Goal: Ask a question

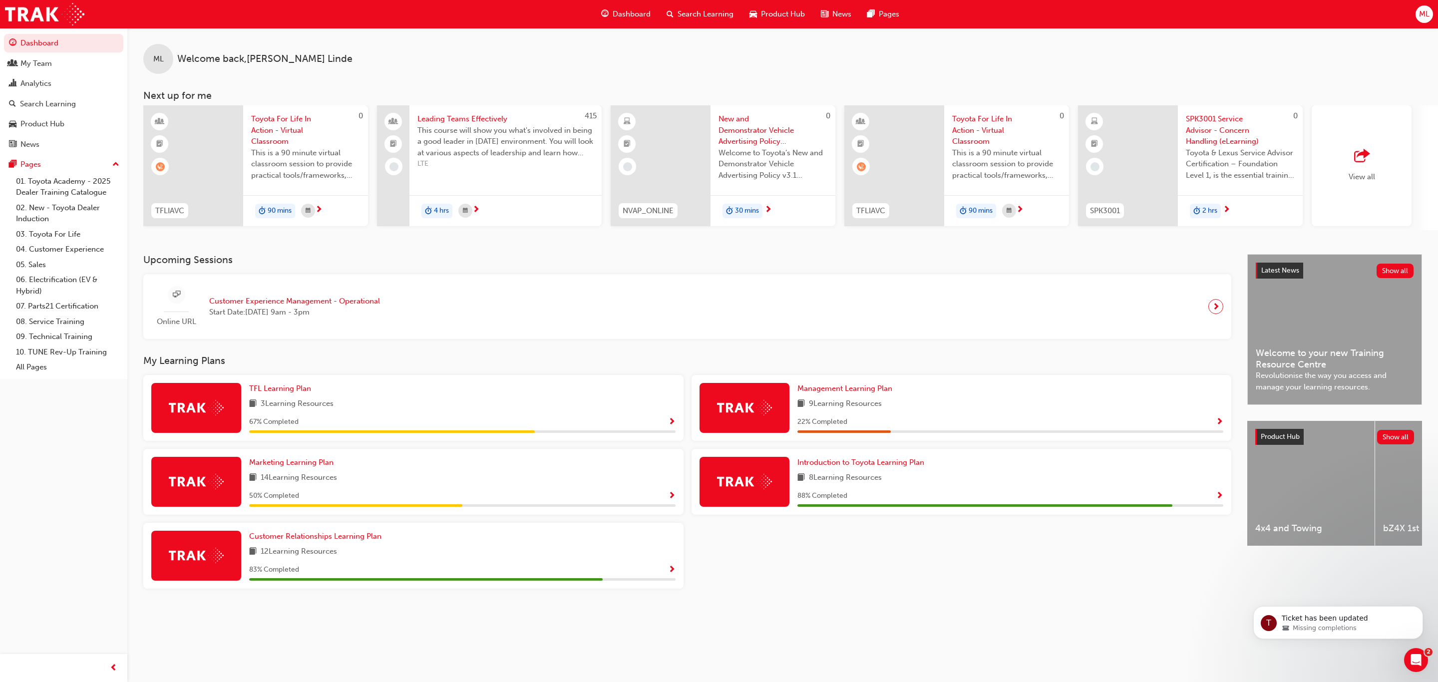
click at [761, 478] on img at bounding box center [744, 481] width 55 height 15
click at [831, 466] on span "Introduction to Toyota Learning Plan" at bounding box center [861, 462] width 127 height 9
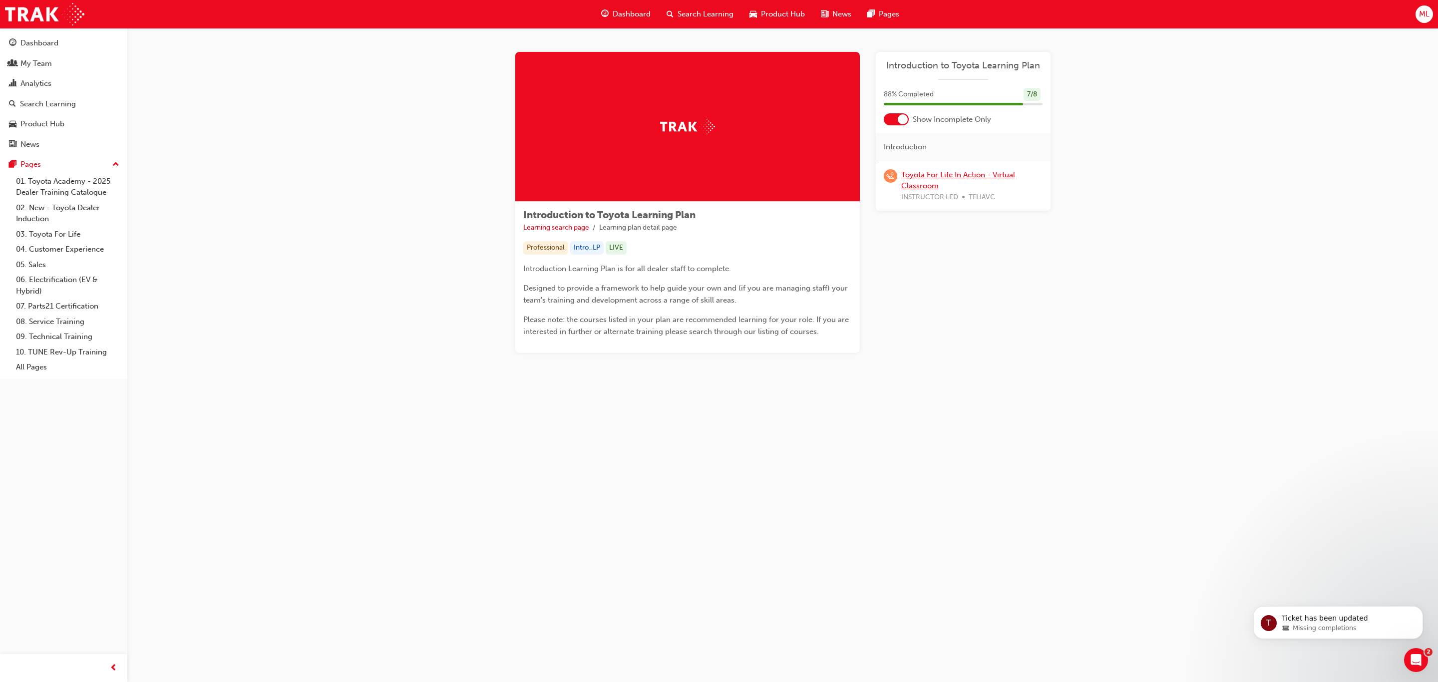
click at [913, 173] on link "Toyota For Life In Action - Virtual Classroom" at bounding box center [959, 180] width 114 height 20
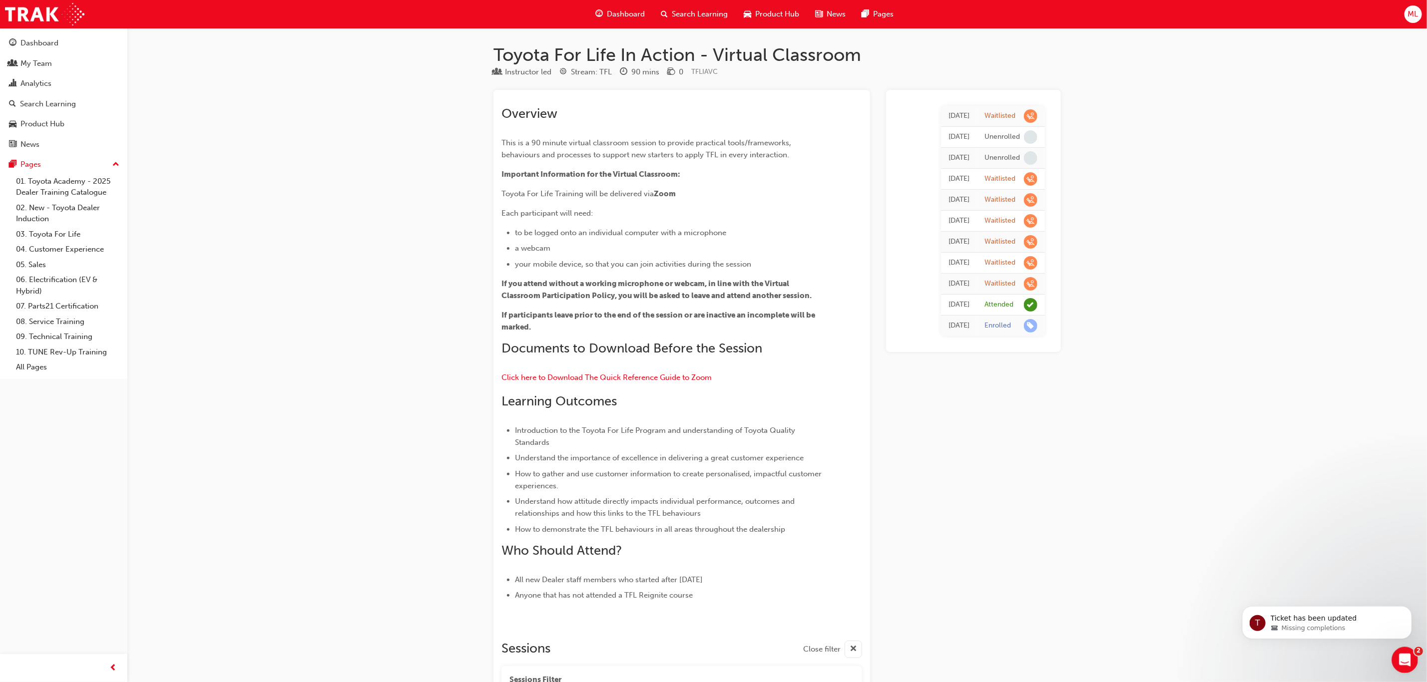
click at [1404, 657] on icon "Open Intercom Messenger" at bounding box center [1403, 659] width 16 height 16
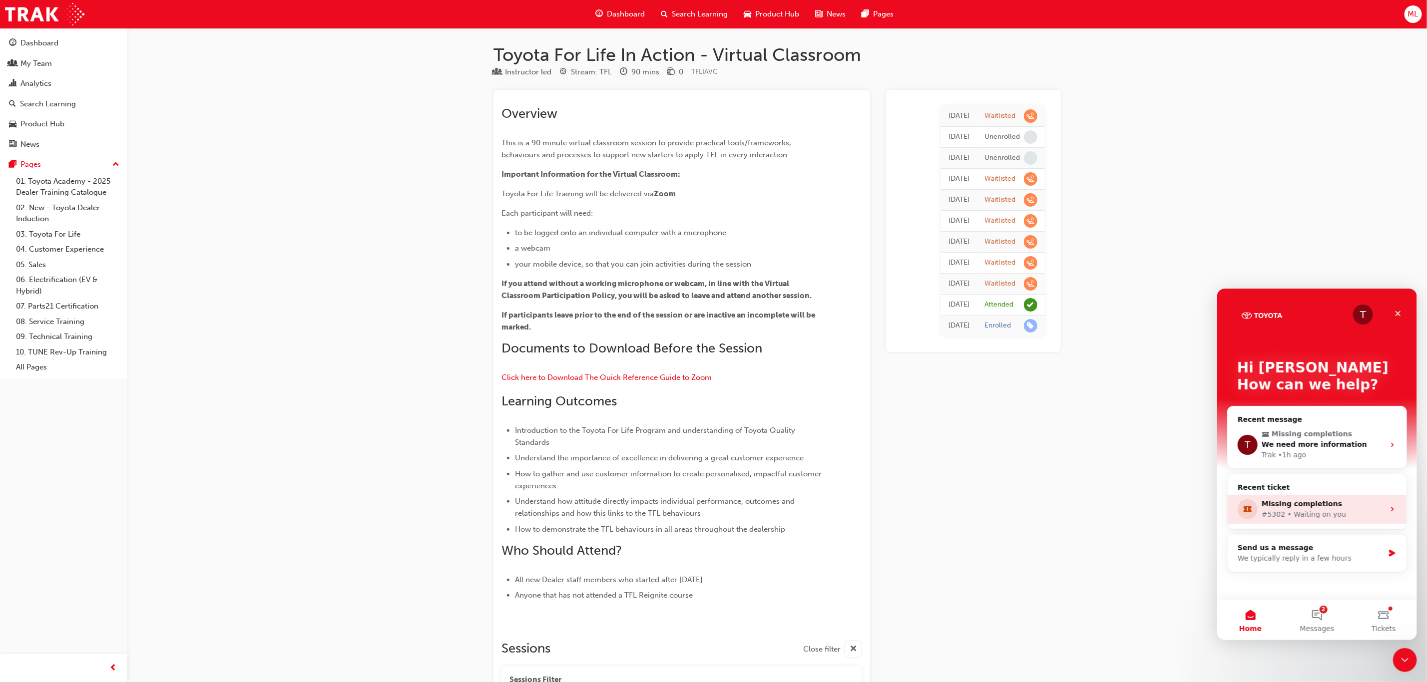
click at [1281, 508] on div "Missing completions" at bounding box center [1322, 503] width 123 height 10
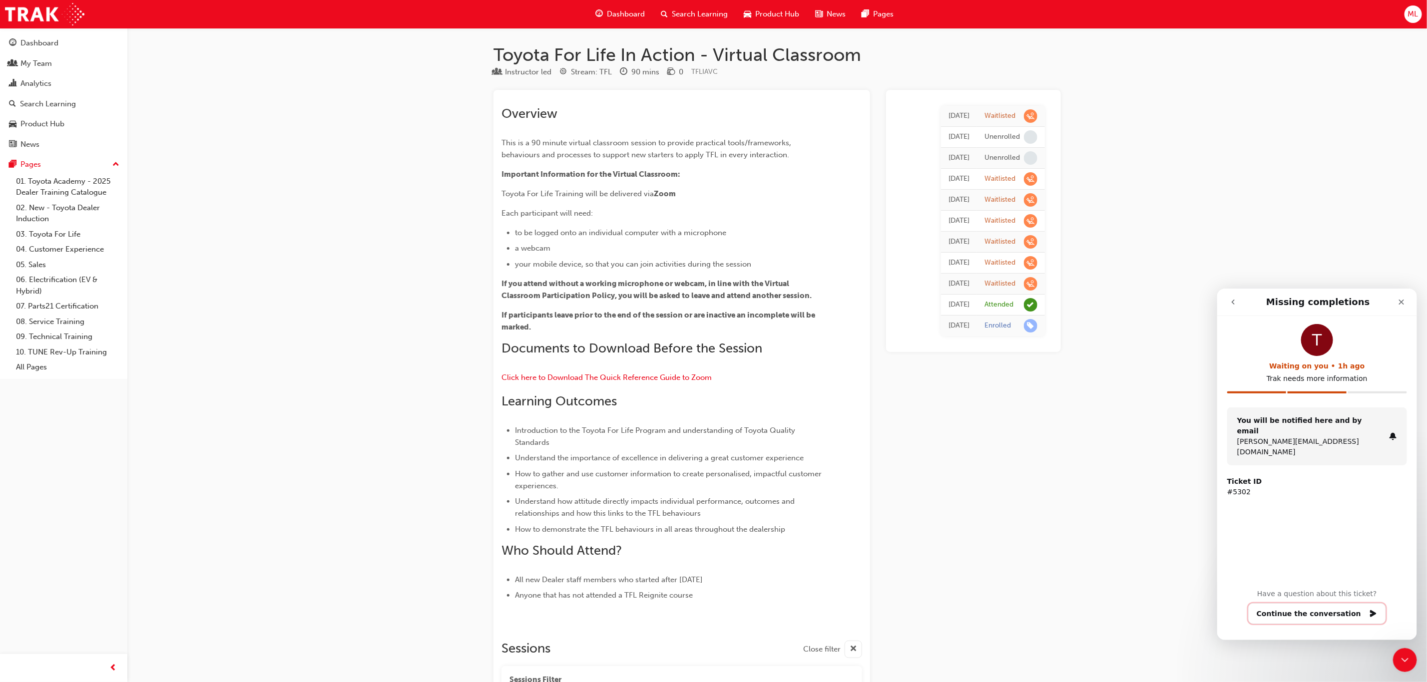
click at [1300, 611] on button "Continue the conversation" at bounding box center [1317, 613] width 138 height 21
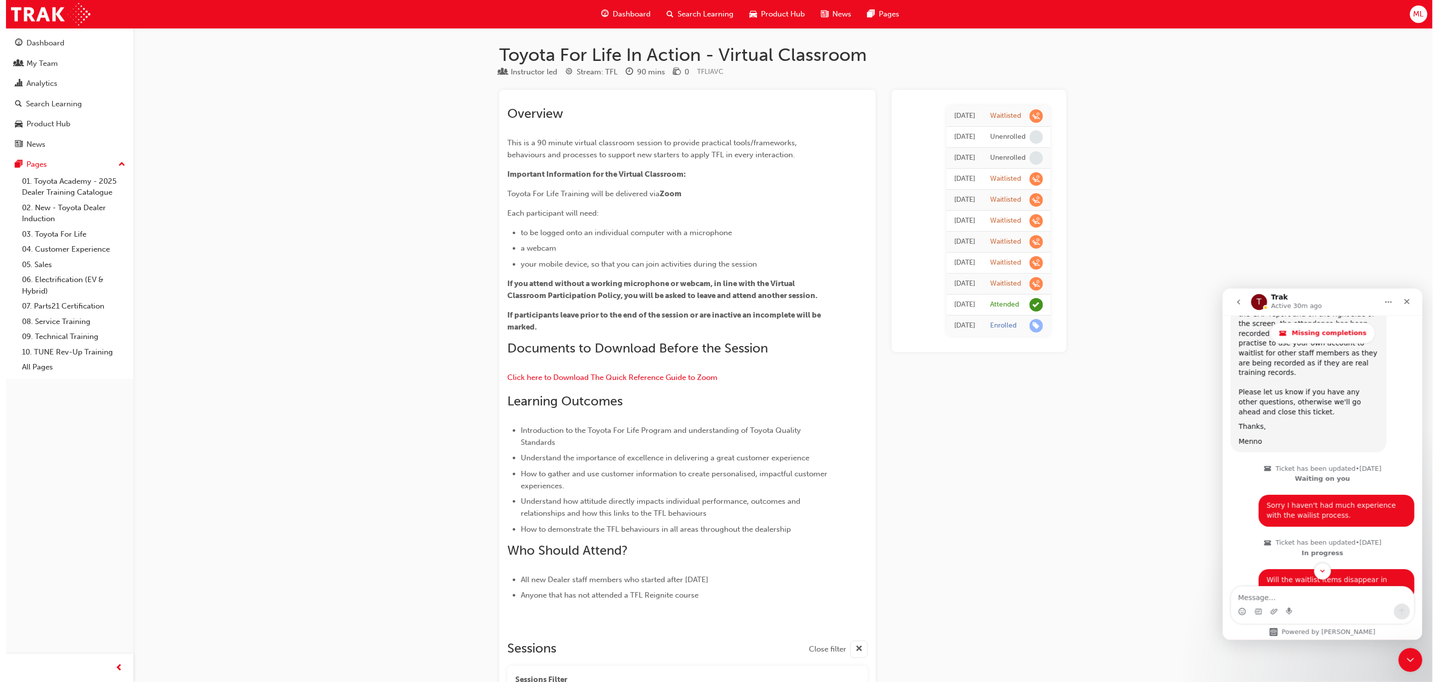
scroll to position [2472, 0]
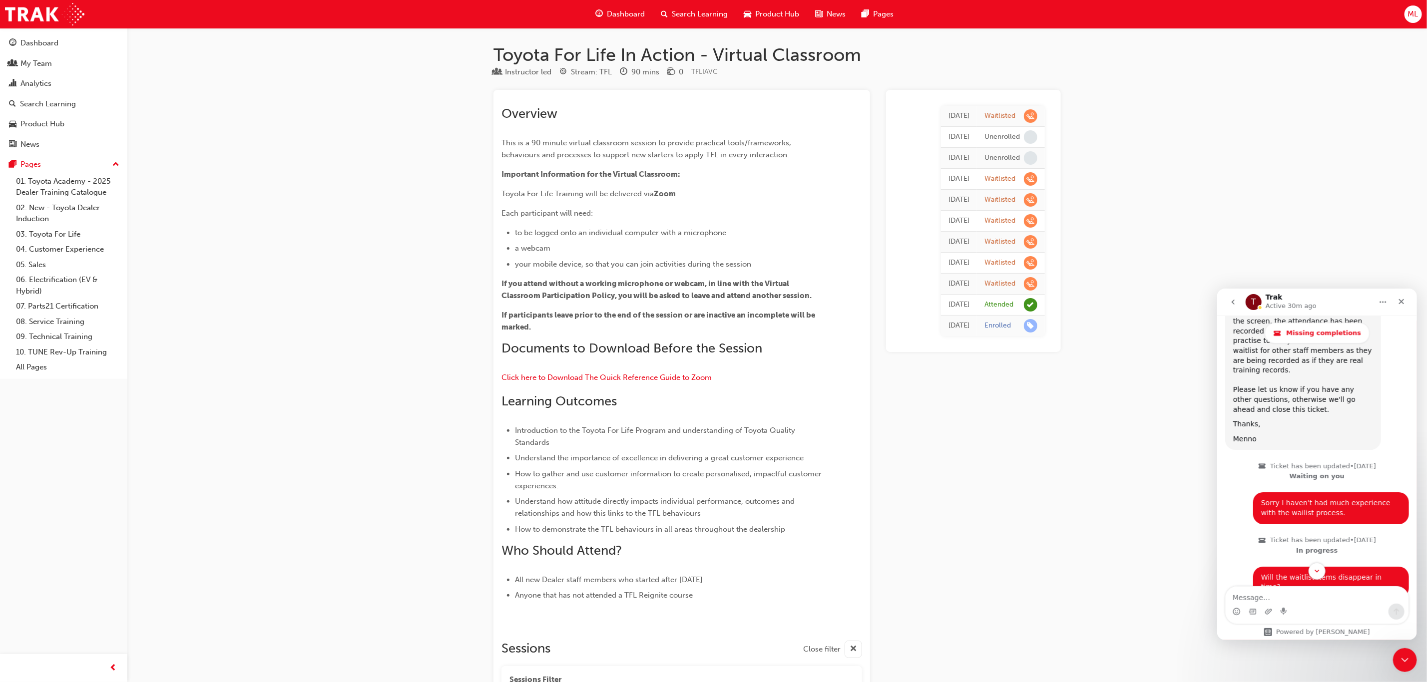
click at [1281, 594] on textarea "Message…" at bounding box center [1316, 594] width 183 height 17
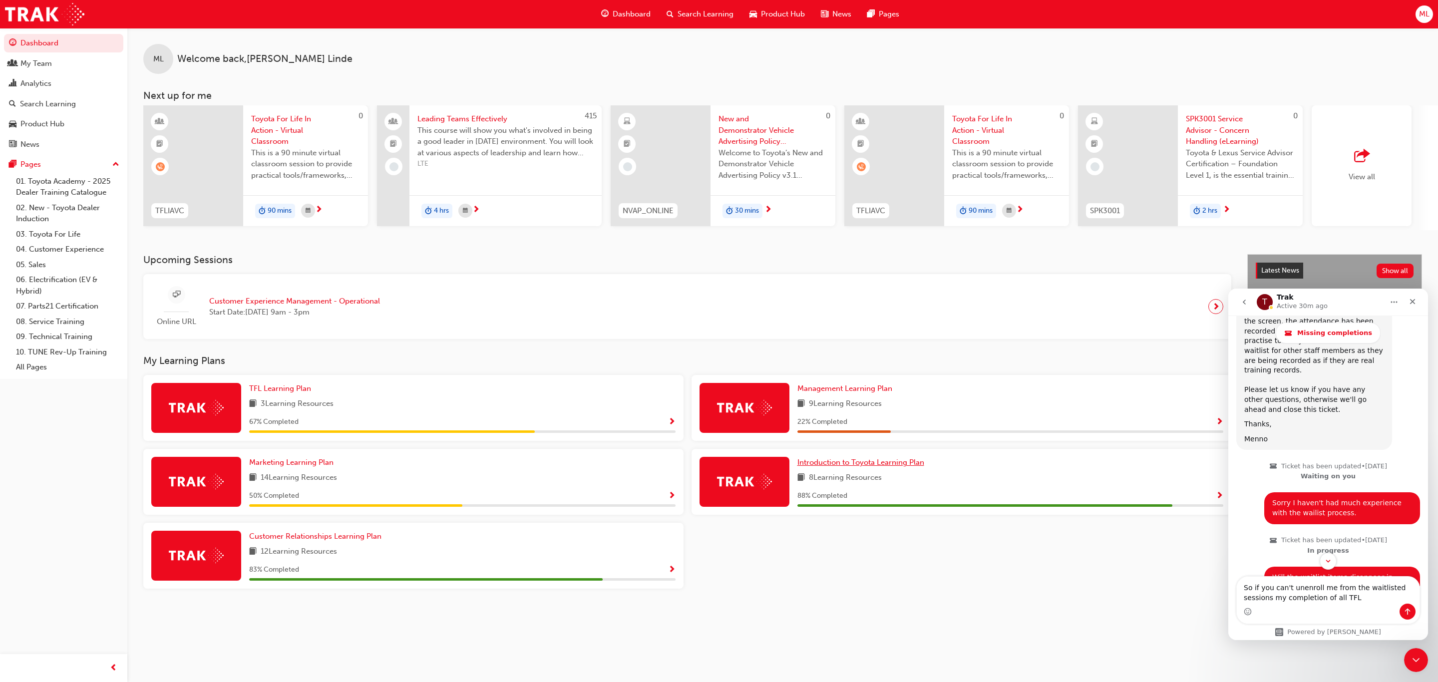
click at [842, 466] on span "Introduction to Toyota Learning Plan" at bounding box center [861, 462] width 127 height 9
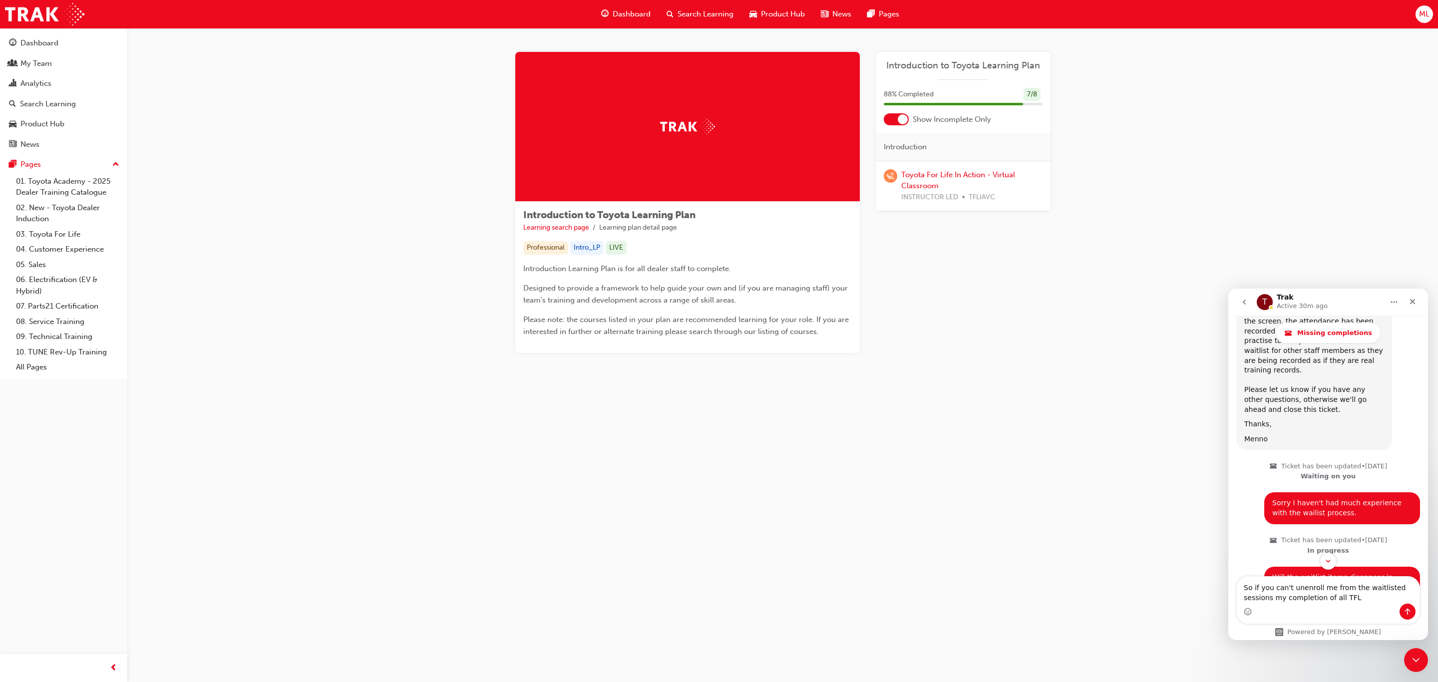
click at [902, 116] on div at bounding box center [903, 119] width 10 height 10
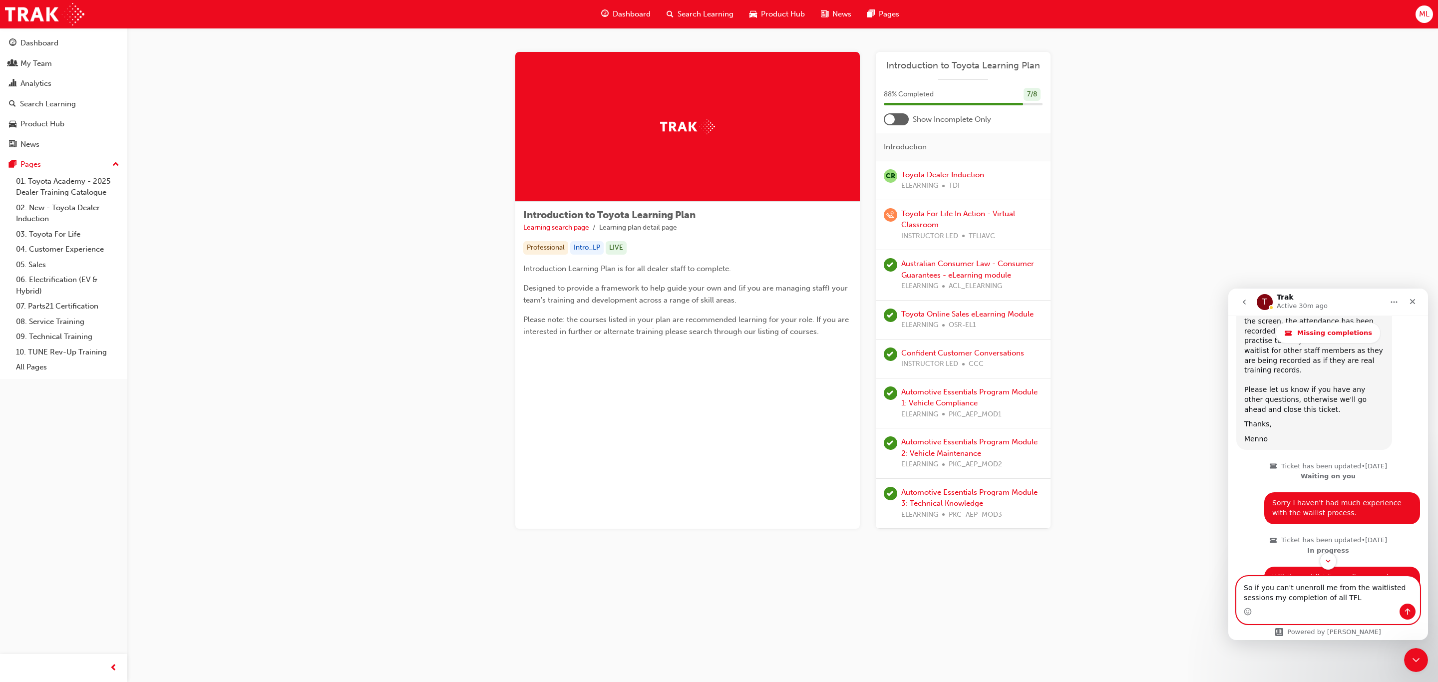
click at [1343, 599] on textarea "So if you can't unenroll me from the waitlisted sessions my completion of all T…" at bounding box center [1328, 590] width 183 height 27
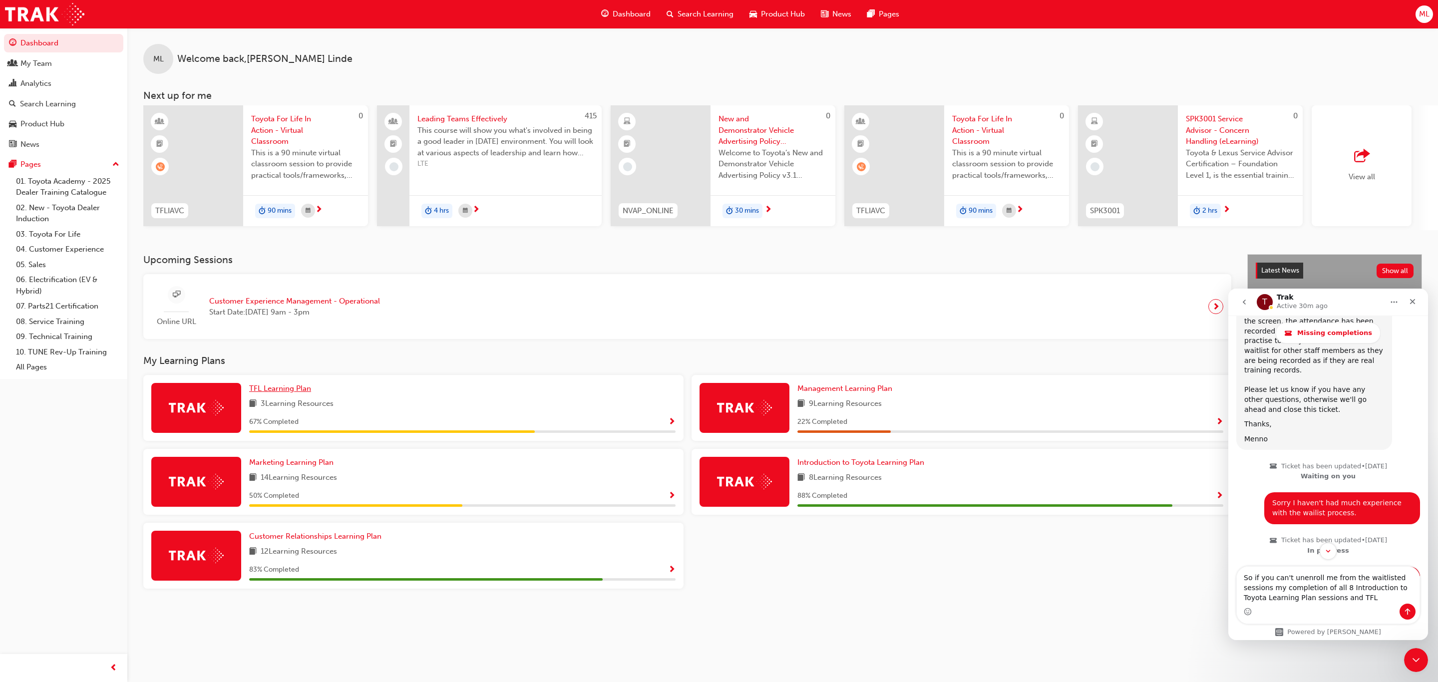
click at [279, 393] on span "TFL Learning Plan" at bounding box center [280, 388] width 62 height 9
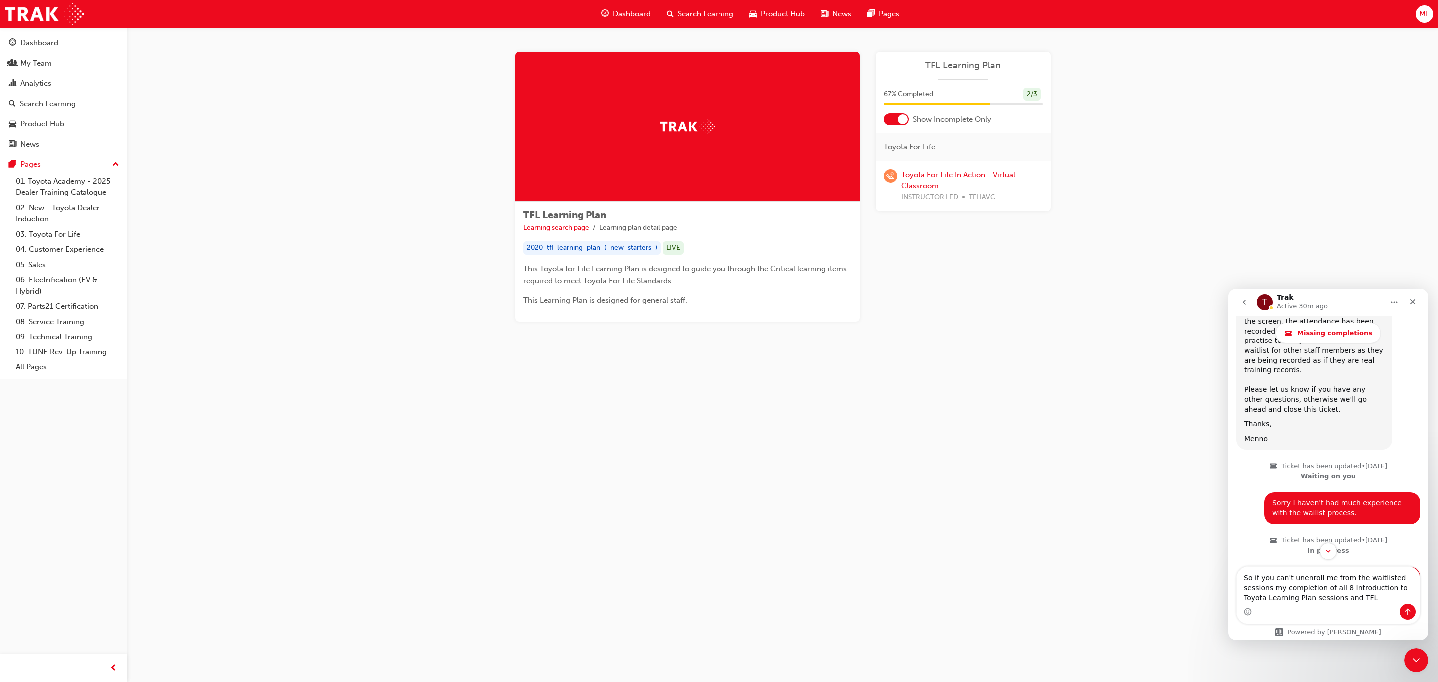
click at [904, 114] on div at bounding box center [903, 119] width 10 height 10
click at [1317, 599] on textarea "So if you can't unenroll me from the waitlisted sessions my completion of all 8…" at bounding box center [1328, 585] width 183 height 37
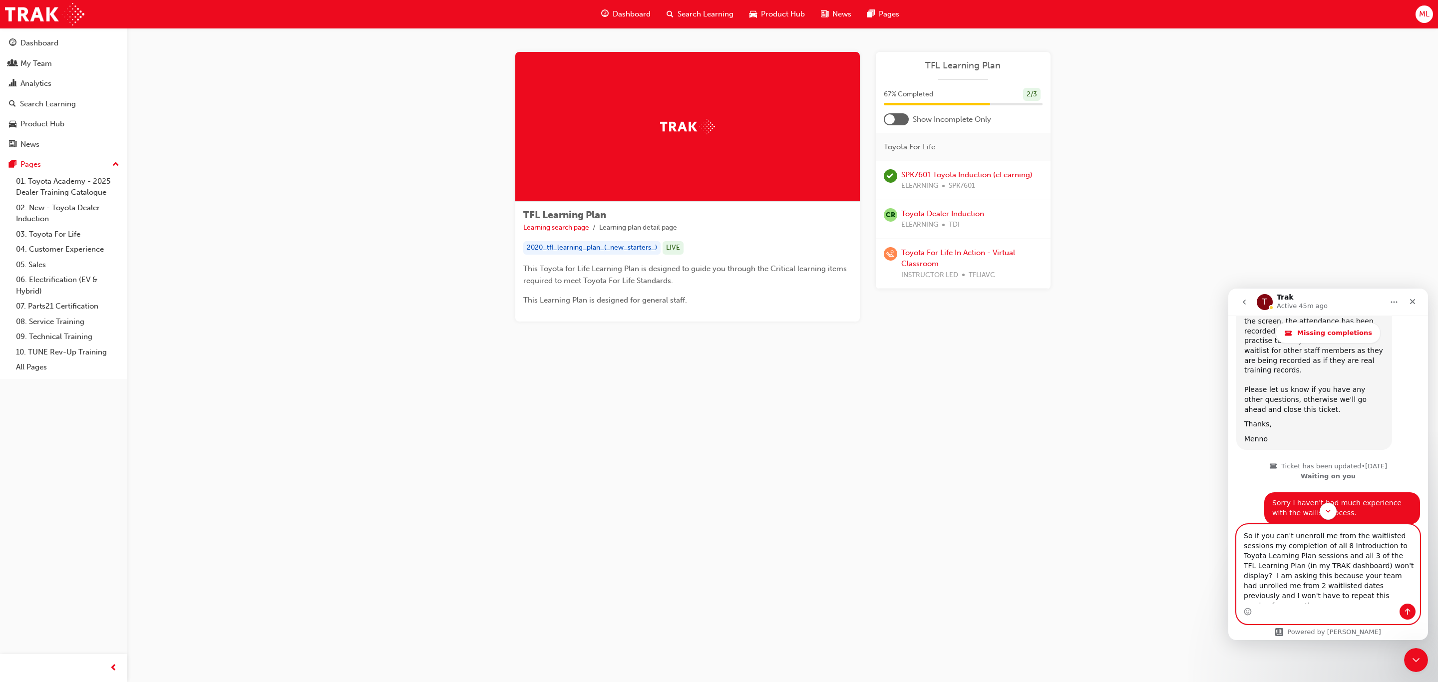
type textarea "So if you can't unenroll me from the waitlisted sessions my completion of all 8…"
click at [1312, 598] on textarea "So if you can't unenroll me from the waitlisted sessions my completion of all 8…" at bounding box center [1328, 564] width 183 height 79
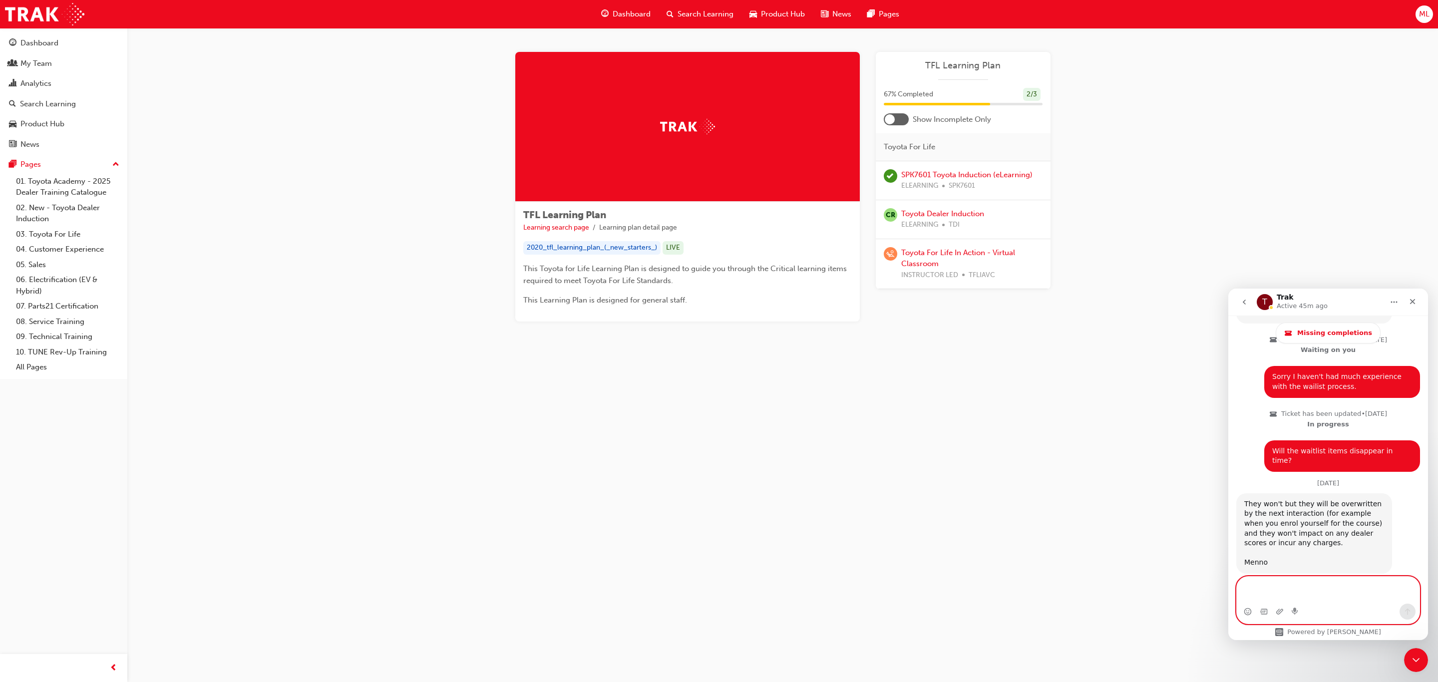
scroll to position [2611, 0]
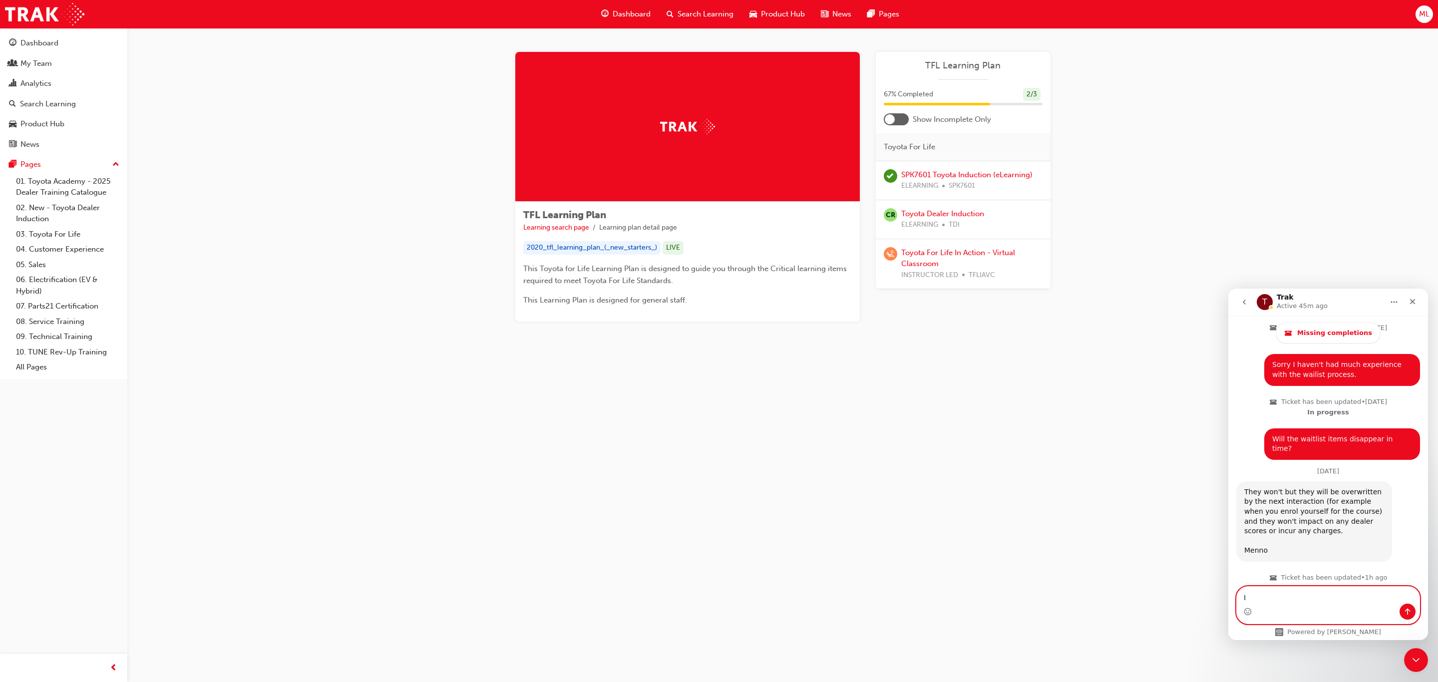
type textarea "I"
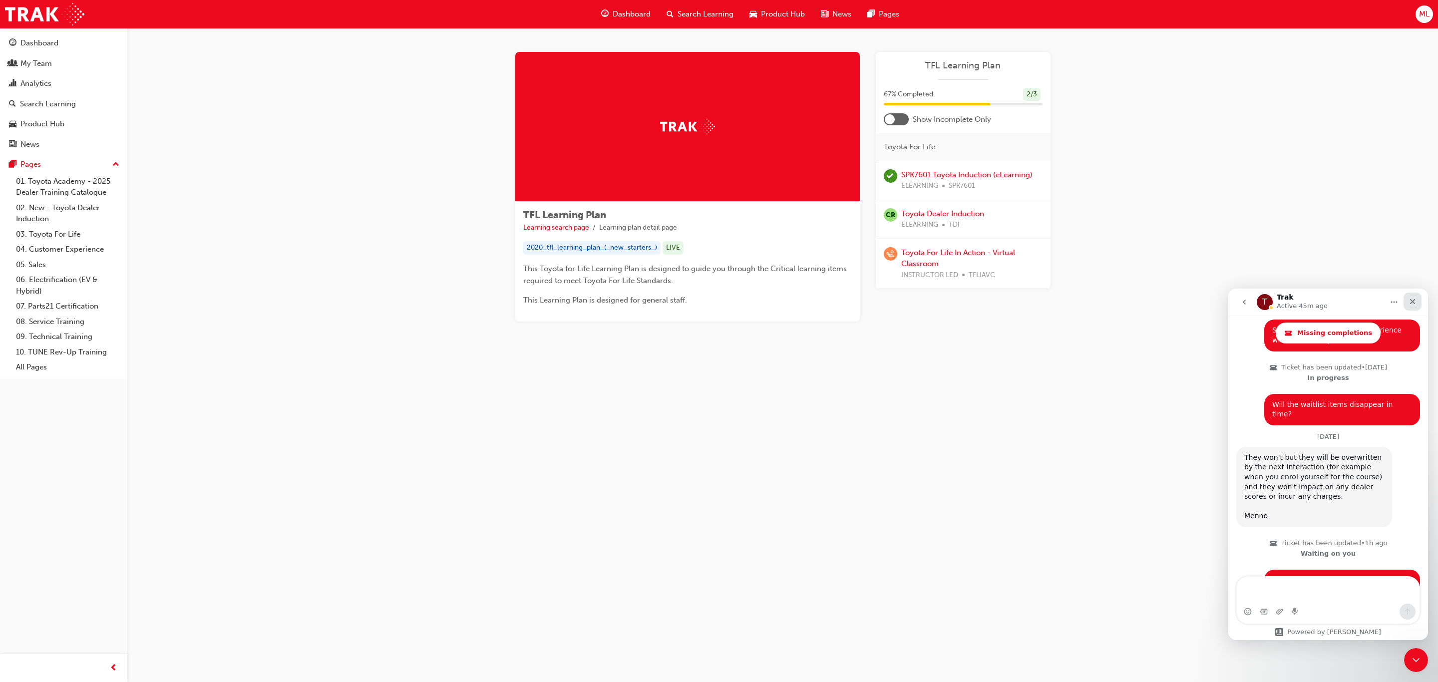
click at [1416, 300] on icon "Close" at bounding box center [1413, 302] width 8 height 8
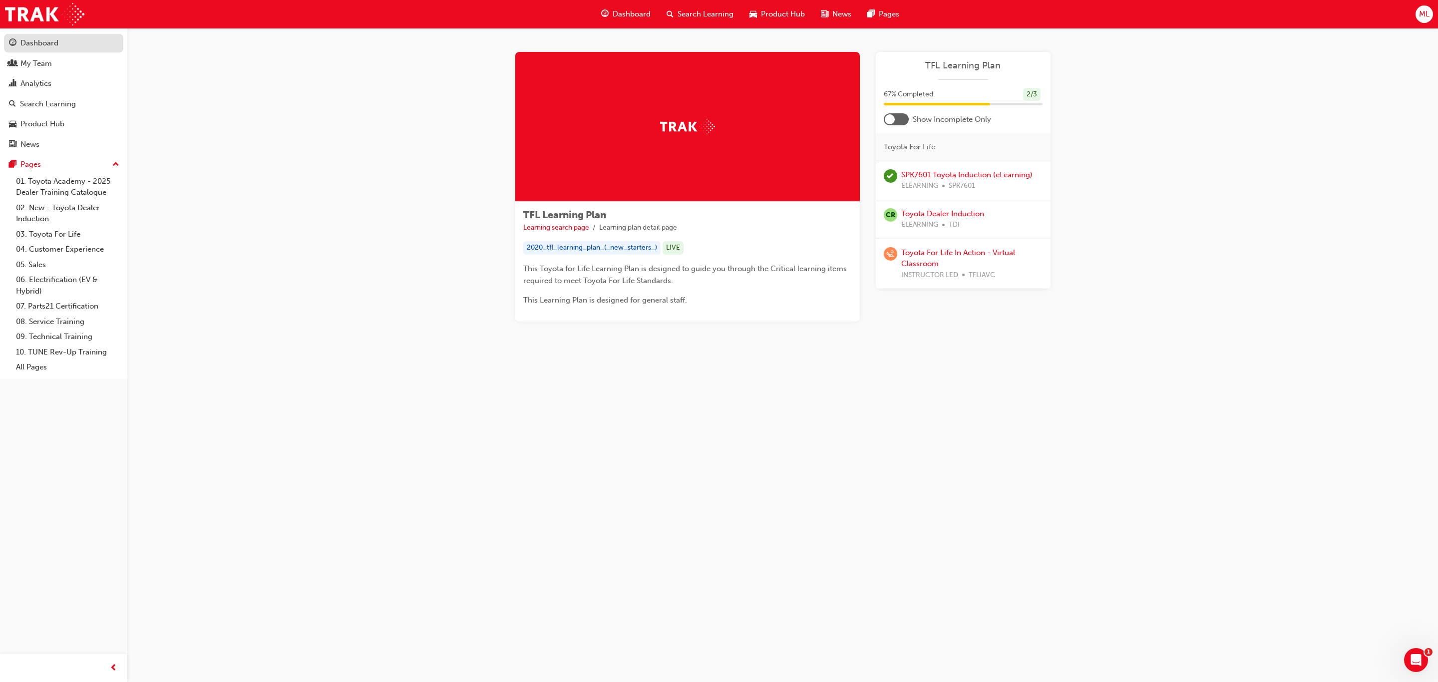
click at [34, 42] on div "Dashboard" at bounding box center [39, 42] width 38 height 11
